Goal: Find specific page/section: Find specific page/section

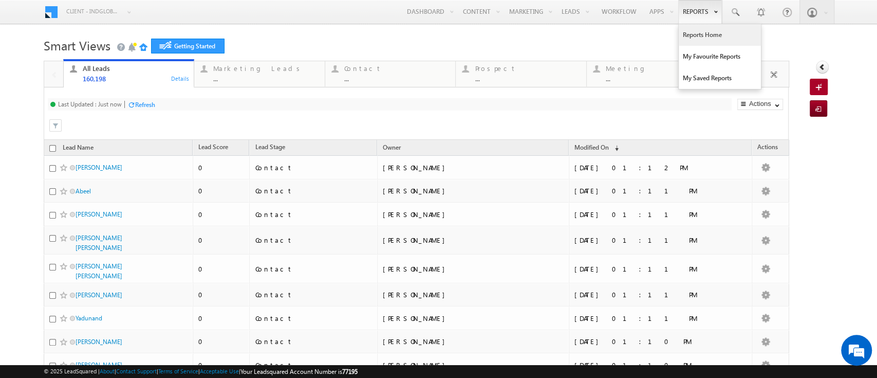
click at [703, 35] on link "Reports Home" at bounding box center [720, 35] width 82 height 22
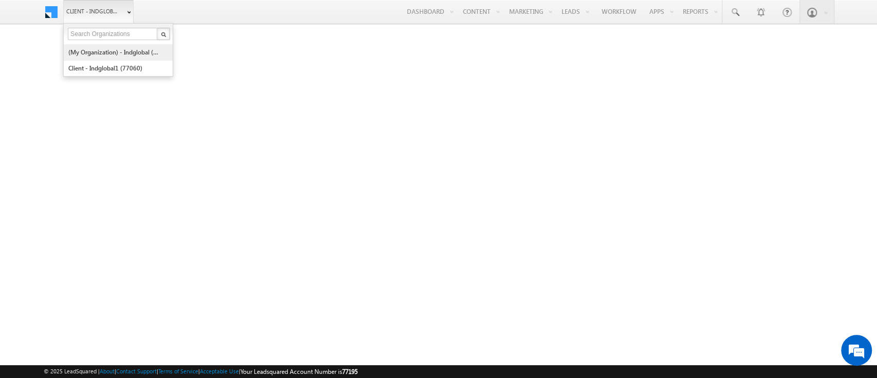
click at [94, 51] on link "(My Organization) - indglobal (48060)" at bounding box center [115, 52] width 94 height 16
